Goal: Navigation & Orientation: Go to known website

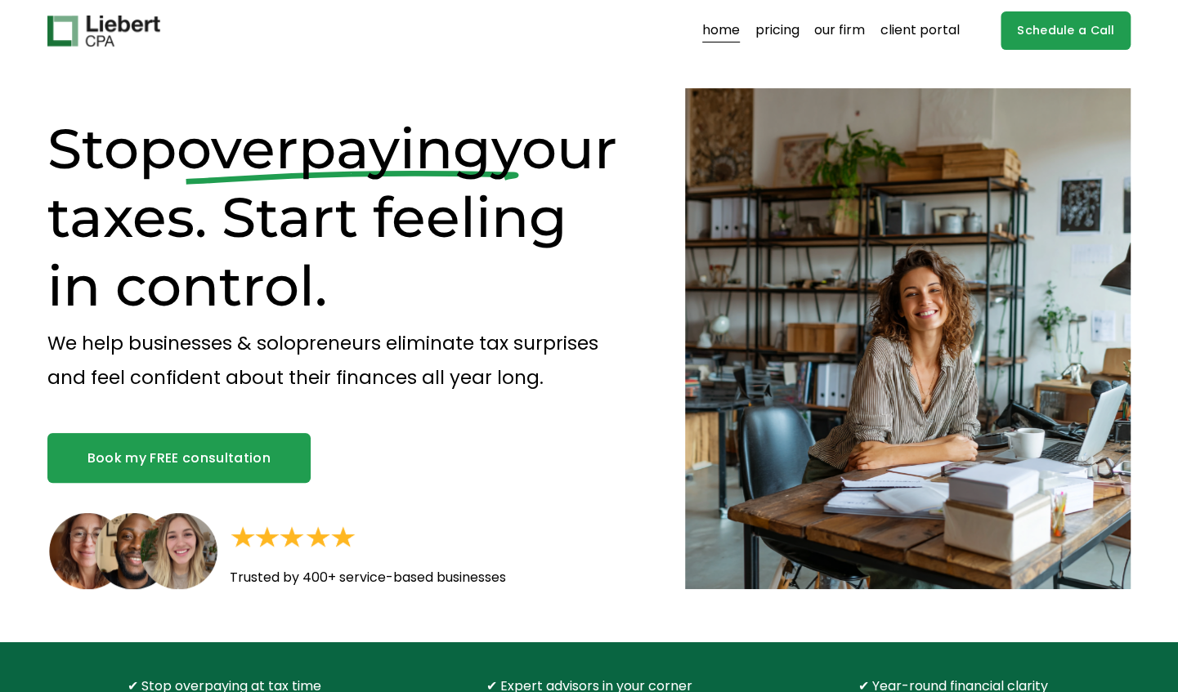
click at [902, 23] on link "client portal" at bounding box center [919, 31] width 79 height 26
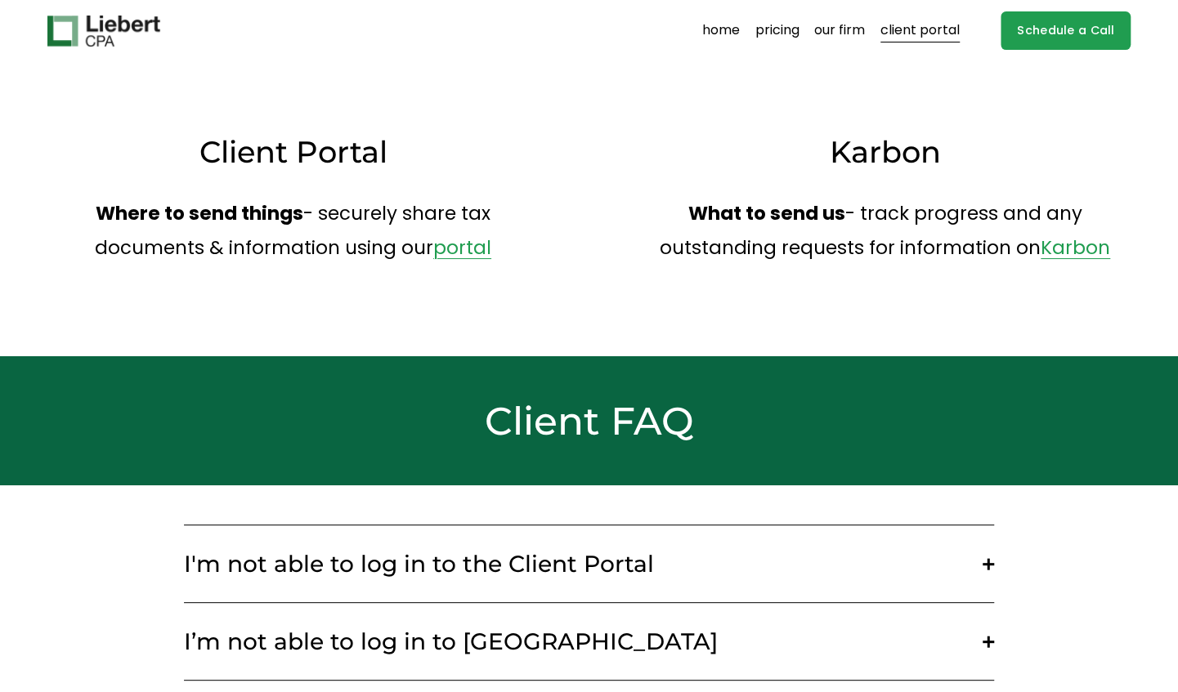
click at [448, 241] on link "portal" at bounding box center [462, 248] width 58 height 26
